Goal: Navigation & Orientation: Find specific page/section

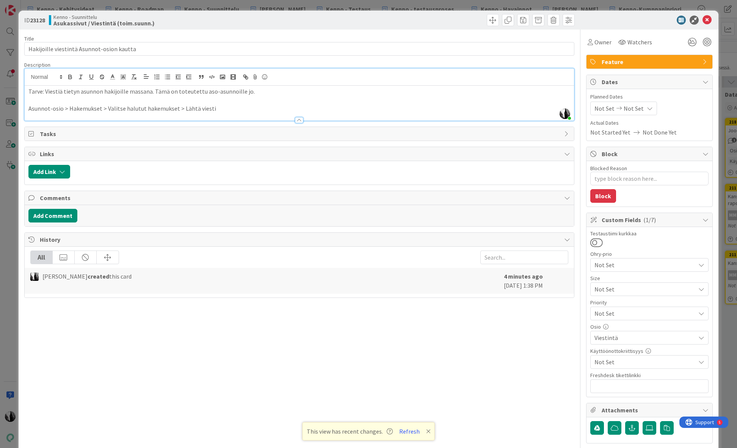
scroll to position [223, 231]
click at [47, 92] on p "Tarve: Viestiä tietyn asunnon hakijoille massana. Tämä on toteutettu aso-asunno…" at bounding box center [299, 91] width 542 height 9
click at [314, 97] on p at bounding box center [299, 100] width 542 height 9
click at [246, 110] on p "Asunnot-osio > Hakemukset > Valitse halutut hakemukset > Lähtä viesti" at bounding box center [299, 108] width 542 height 9
click at [617, 25] on div "ID 23128 Kenno - Suunnittelu Asukassivut / Viestintä (toim.suunn.)" at bounding box center [369, 20] width 700 height 19
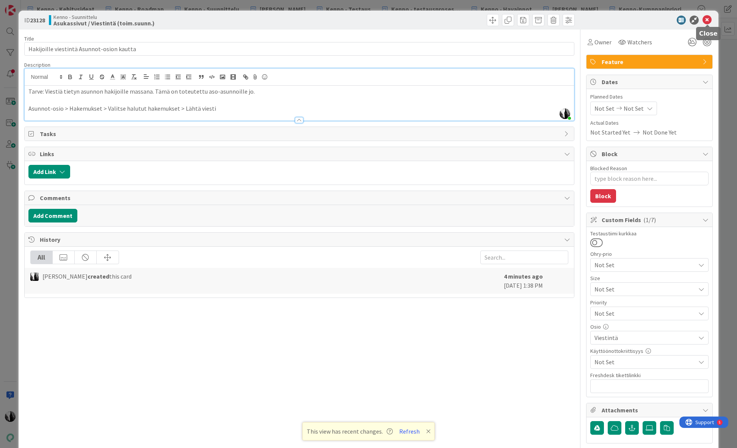
click at [709, 20] on icon at bounding box center [706, 20] width 9 height 9
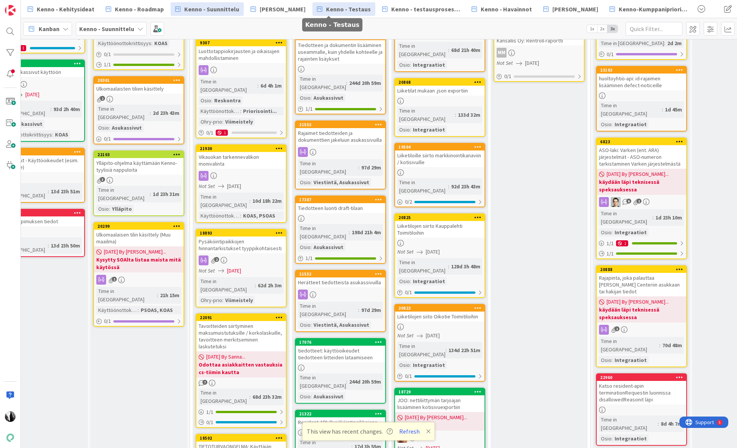
click at [331, 11] on span "Kenno - Testaus" at bounding box center [348, 9] width 45 height 9
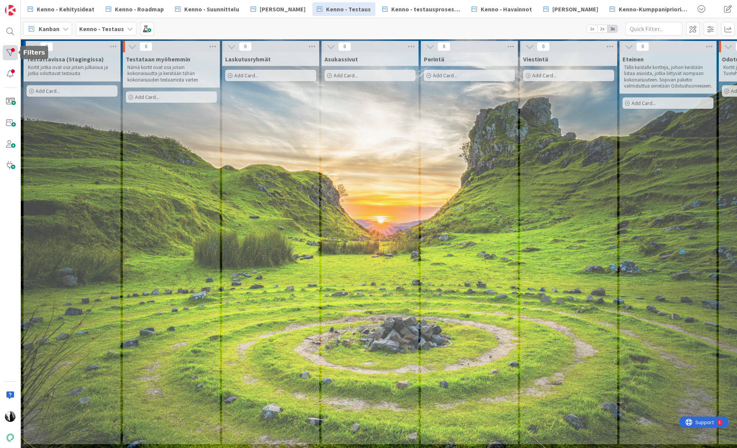
click at [9, 53] on div at bounding box center [10, 52] width 15 height 15
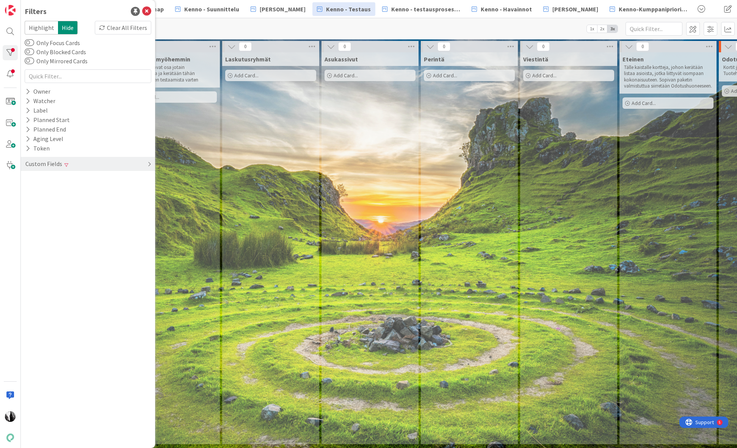
click at [57, 163] on div "Custom Fields" at bounding box center [44, 163] width 38 height 9
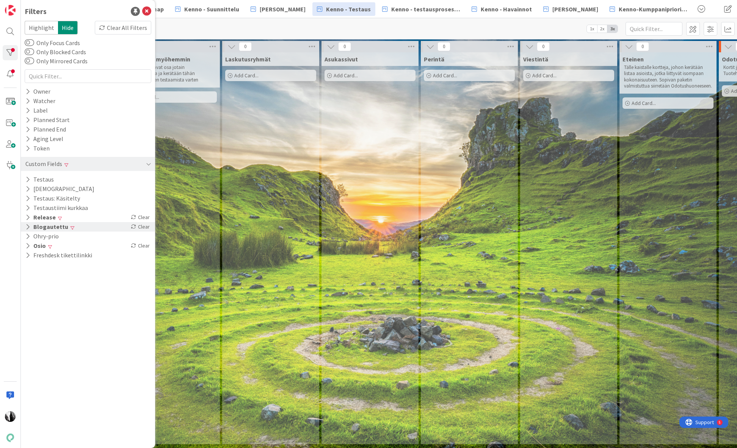
click at [60, 226] on button "Blogautettu" at bounding box center [47, 226] width 44 height 9
click at [51, 237] on div "Not Set" at bounding box center [47, 238] width 41 height 8
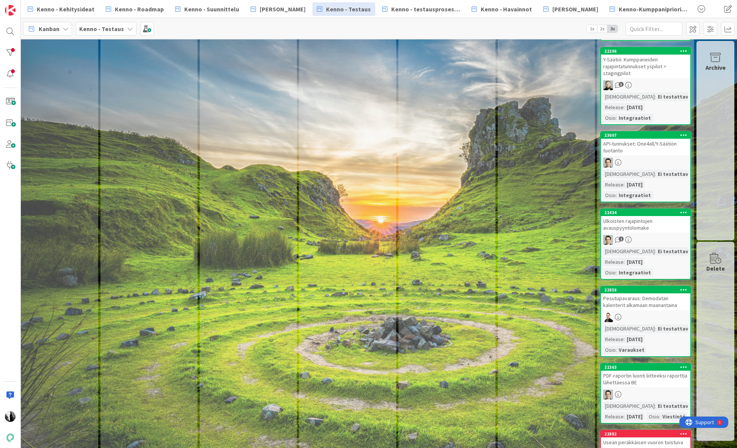
scroll to position [940, 420]
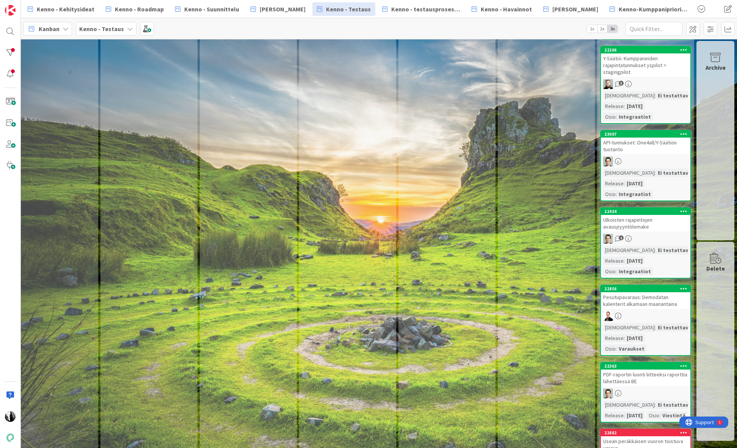
click at [629, 154] on div "API-tunnukset: One4all/Y-Säätiön tuotanto" at bounding box center [645, 146] width 89 height 17
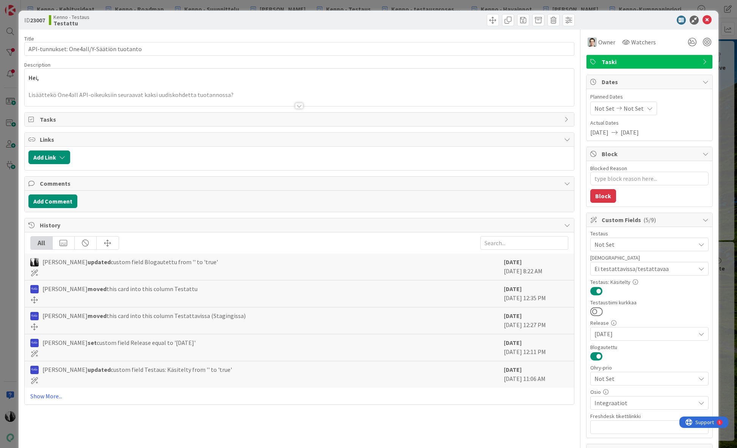
click at [298, 105] on div at bounding box center [299, 106] width 8 height 6
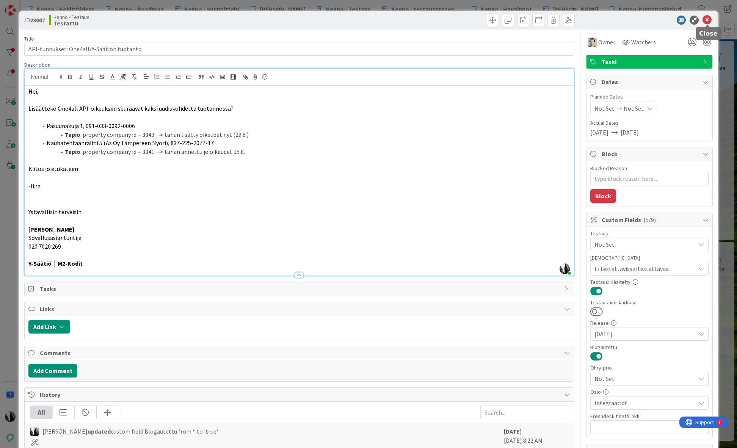
click at [709, 20] on icon at bounding box center [706, 20] width 9 height 9
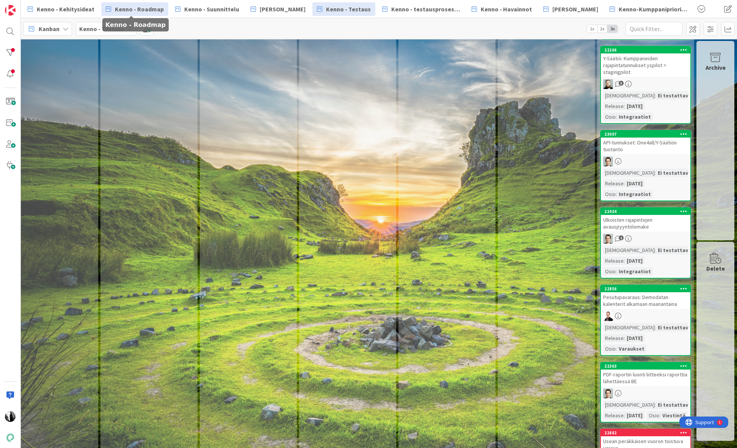
click at [146, 7] on span "Kenno - Roadmap" at bounding box center [139, 9] width 49 height 9
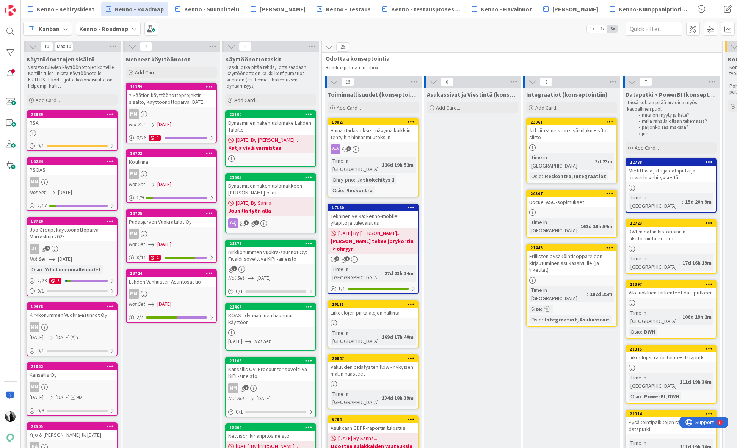
click at [563, 197] on div "Docue: ASO-sopimukset" at bounding box center [571, 202] width 89 height 10
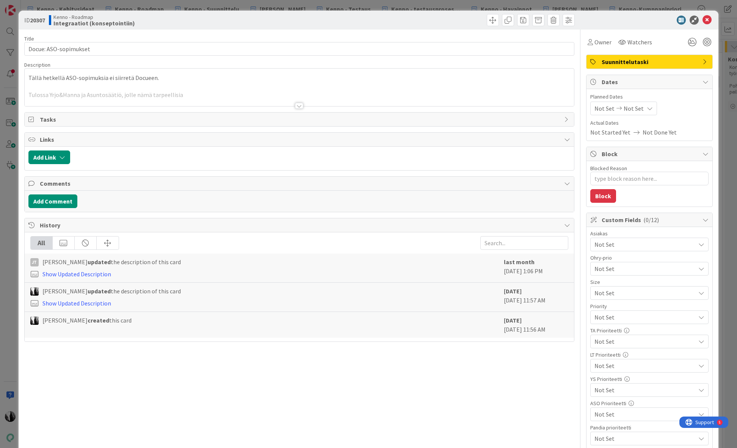
click at [298, 106] on div at bounding box center [299, 106] width 8 height 6
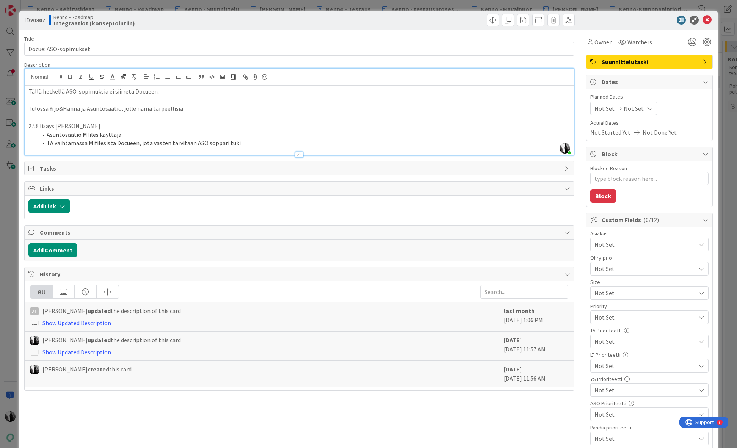
click at [38, 21] on b "20307" at bounding box center [37, 20] width 15 height 8
copy b "20307"
click at [658, 244] on span "Not Set" at bounding box center [644, 244] width 101 height 9
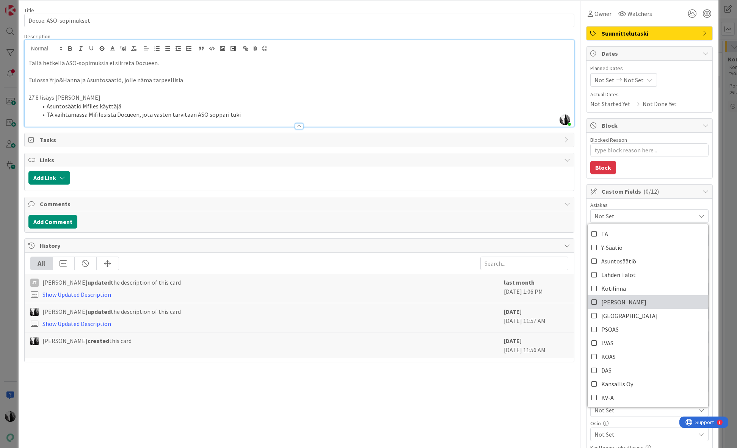
scroll to position [34, 0]
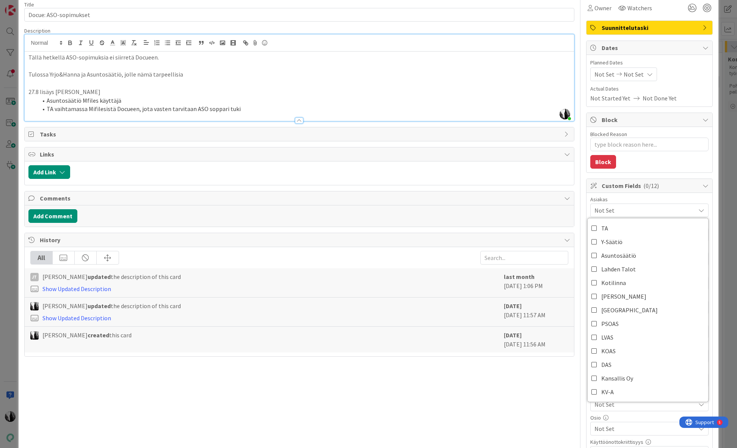
click at [533, 387] on div "Title 21 / 128 Docue: ASO-sopimukset Description [PERSON_NAME] just joined Täll…" at bounding box center [299, 314] width 550 height 638
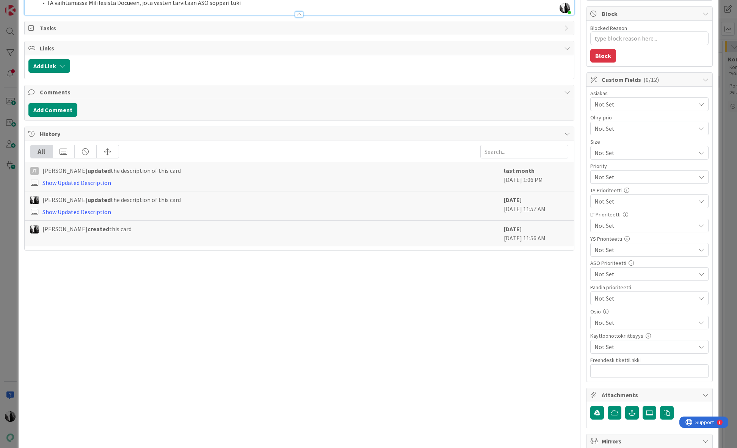
scroll to position [141, 0]
click at [656, 320] on span "Not Set" at bounding box center [644, 322] width 101 height 9
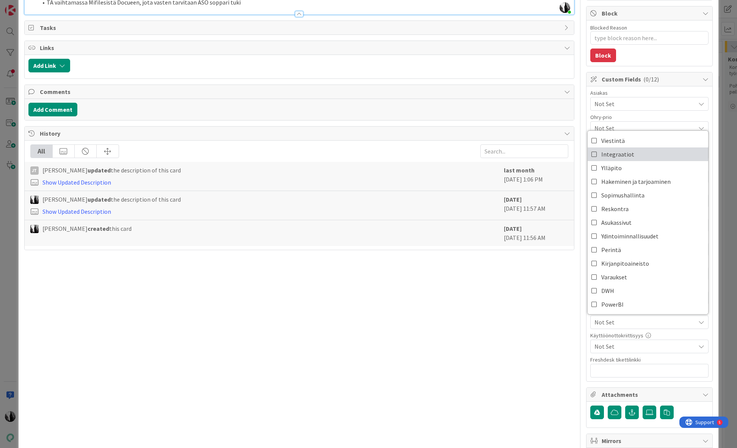
click at [632, 157] on link "Integraatiot" at bounding box center [648, 154] width 121 height 14
click at [630, 346] on span "Not Set" at bounding box center [644, 346] width 101 height 9
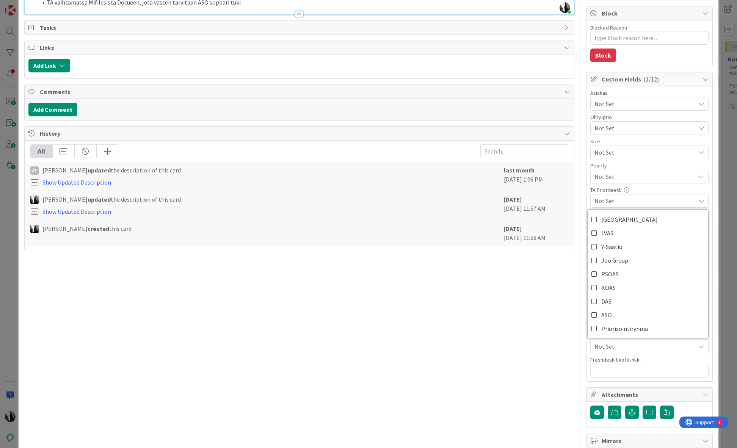
click at [549, 295] on div "Title 21 / 128 Docue: ASO-sopimukset Description [PERSON_NAME] just joined Täll…" at bounding box center [299, 208] width 550 height 638
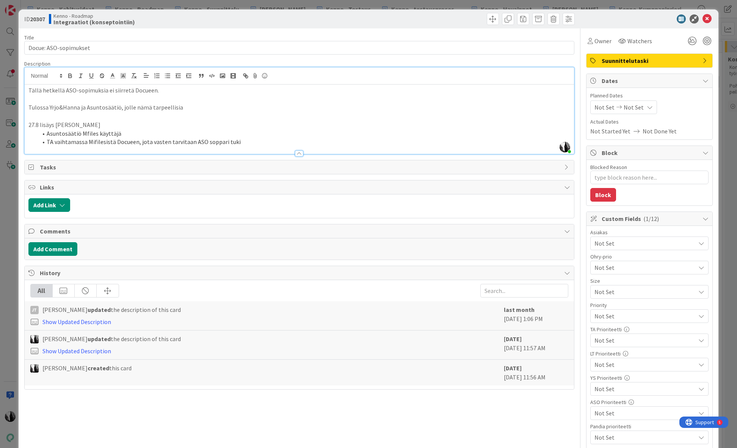
scroll to position [0, 0]
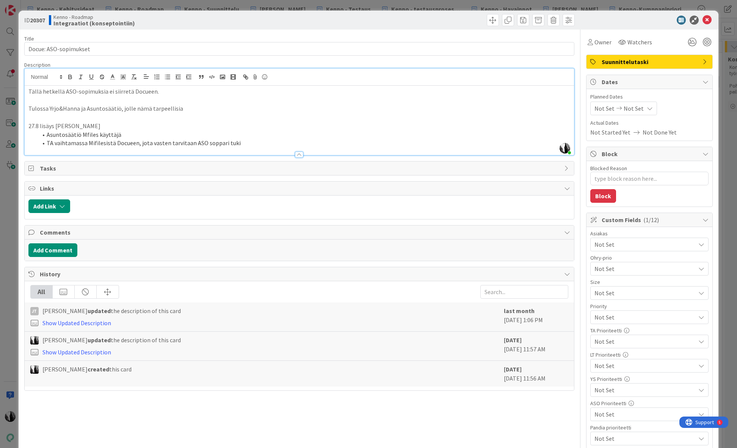
type textarea "x"
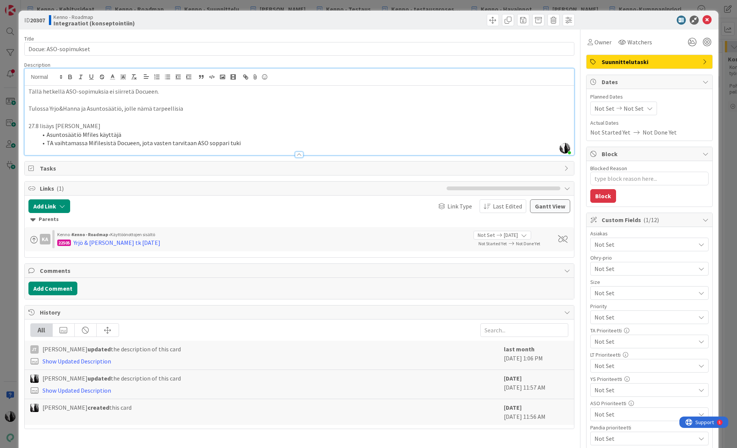
click at [647, 107] on icon at bounding box center [650, 108] width 6 height 6
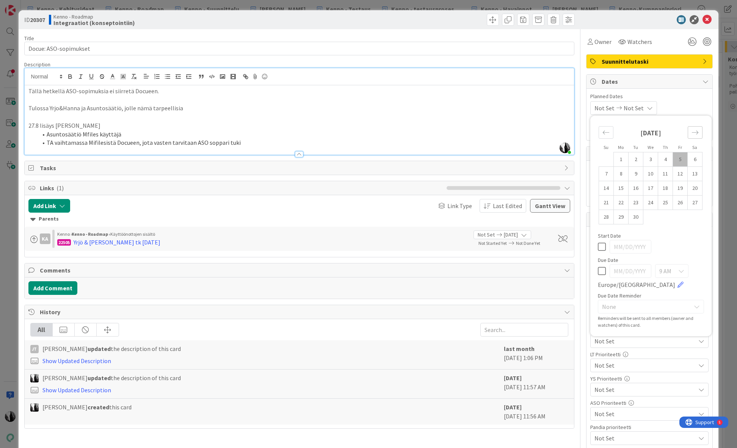
click at [691, 132] on div "Move forward to switch to the next month." at bounding box center [695, 132] width 15 height 13
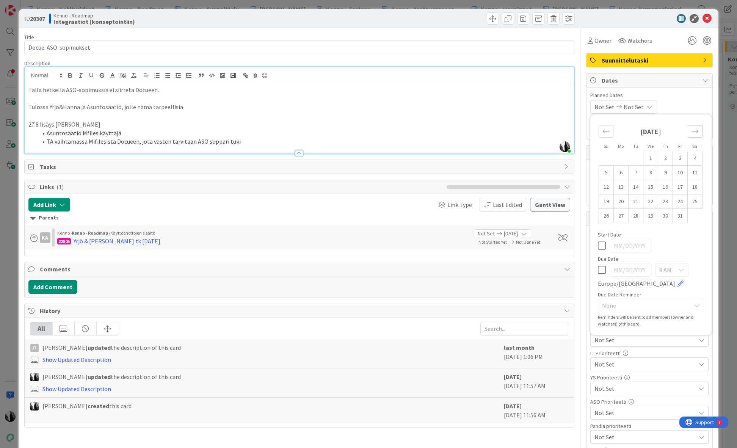
click at [691, 132] on div "Move forward to switch to the next month." at bounding box center [695, 131] width 15 height 13
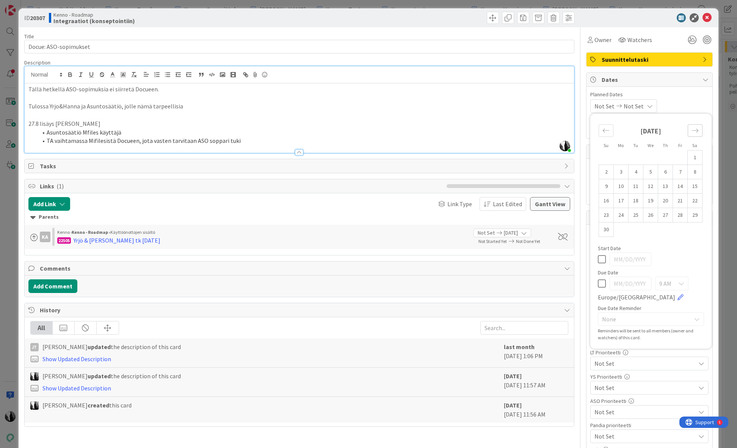
click at [691, 132] on div "Move forward to switch to the next month." at bounding box center [695, 130] width 15 height 13
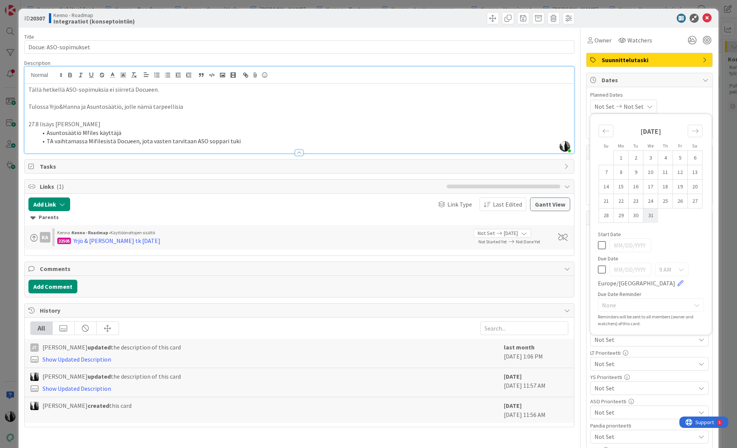
scroll to position [3, 0]
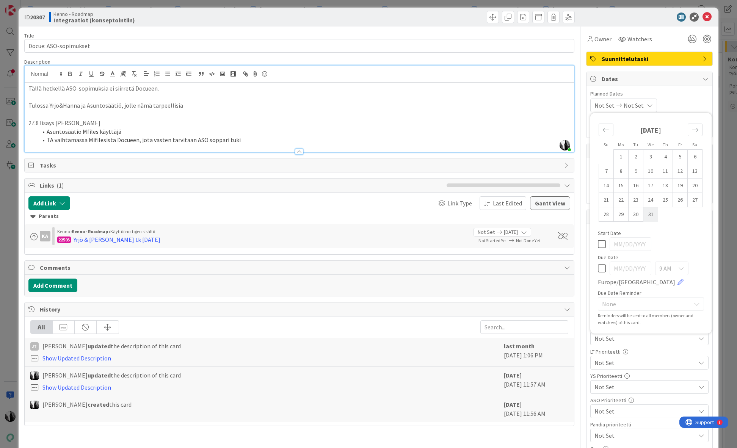
click at [653, 214] on td "31" at bounding box center [650, 214] width 15 height 14
type input "[DATE]"
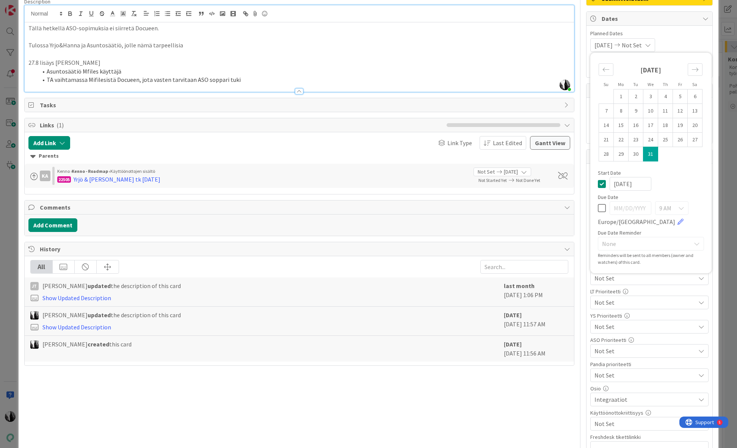
type textarea "x"
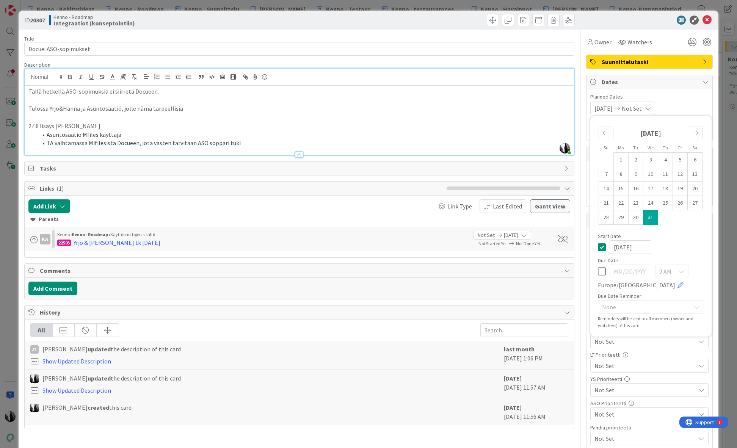
click at [642, 107] on span "Not Set" at bounding box center [632, 108] width 20 height 9
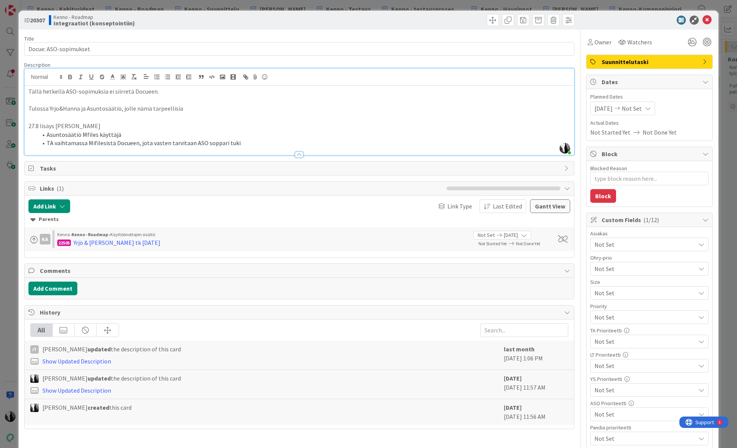
click at [642, 107] on span "Not Set" at bounding box center [632, 108] width 20 height 9
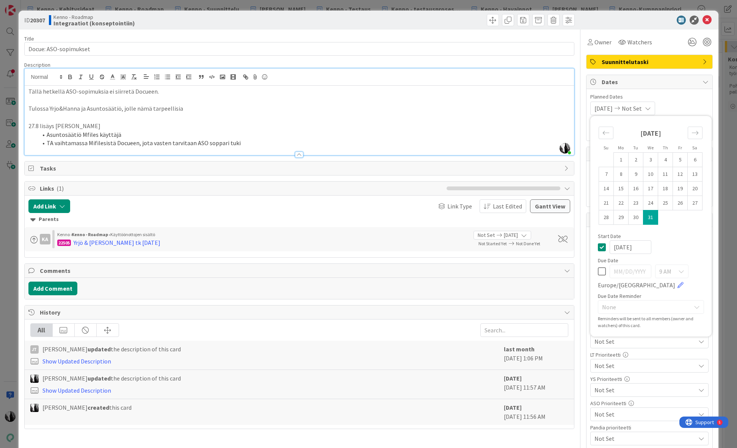
click at [654, 216] on td "31" at bounding box center [650, 217] width 15 height 14
type input "[DATE]"
type textarea "x"
drag, startPoint x: 641, startPoint y: 247, endPoint x: 624, endPoint y: 246, distance: 17.4
click at [624, 246] on input "[DATE]" at bounding box center [631, 247] width 42 height 14
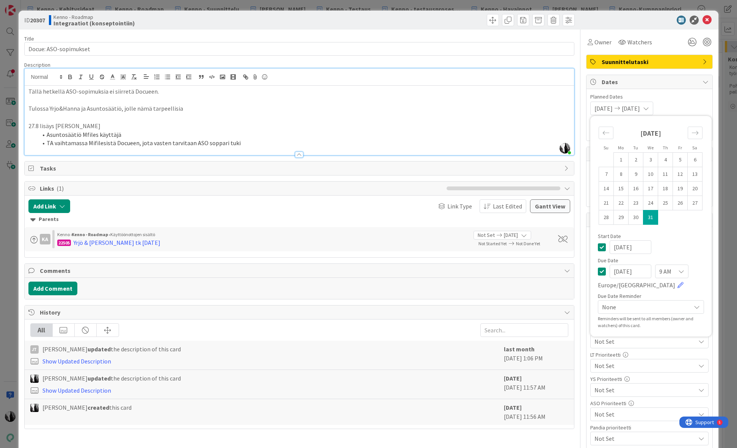
click at [600, 247] on icon at bounding box center [602, 247] width 8 height 9
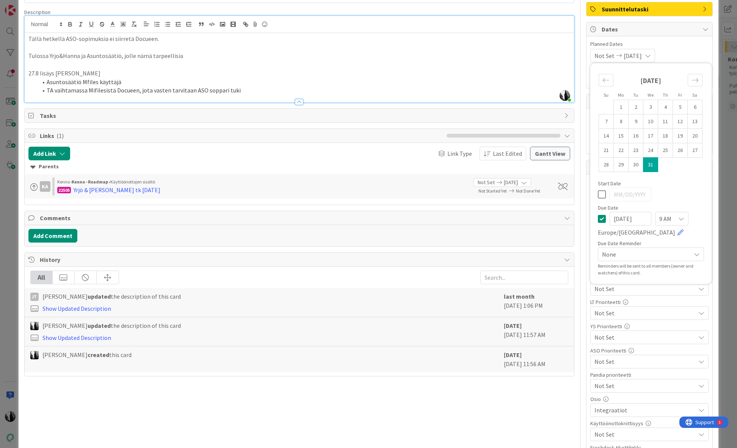
type textarea "x"
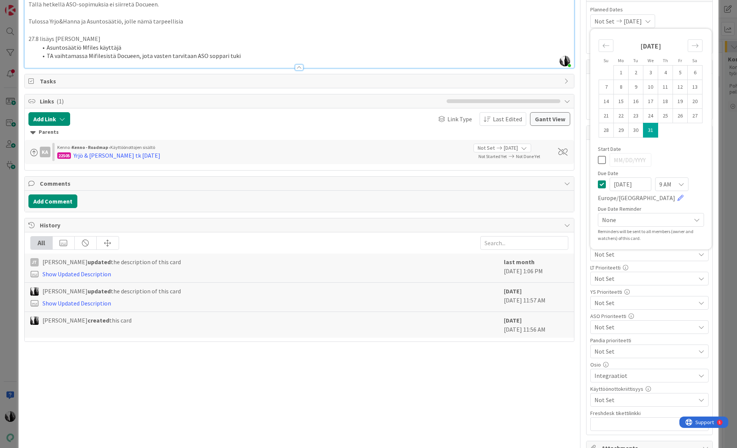
scroll to position [88, 0]
click at [684, 147] on div "Start Date" at bounding box center [651, 148] width 106 height 5
click at [535, 406] on div "Title 21 / 128 Docue: ASO-sopimukset Description [PERSON_NAME] just joined Täll…" at bounding box center [299, 261] width 550 height 638
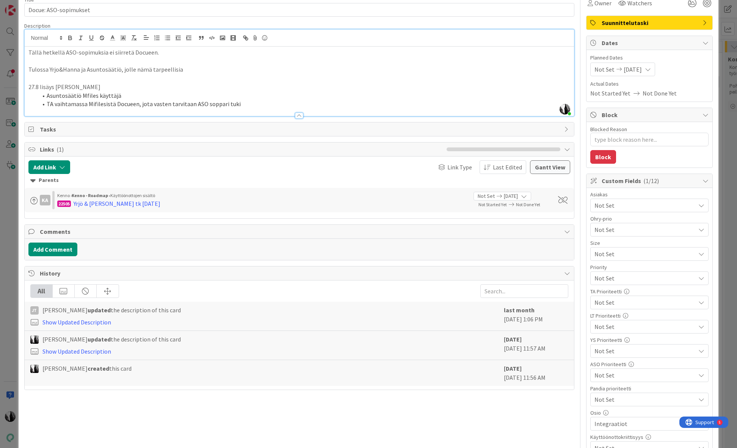
scroll to position [0, 0]
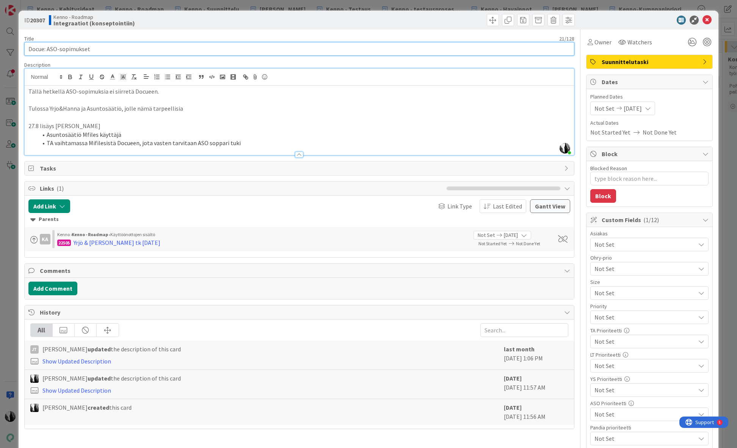
click at [143, 52] on input "Docue: ASO-sopimukset" at bounding box center [299, 49] width 550 height 14
type input "Docue: ASO-sopimukset ("
type textarea "x"
type input "Docue: ASO-sopimukset (Y"
type textarea "x"
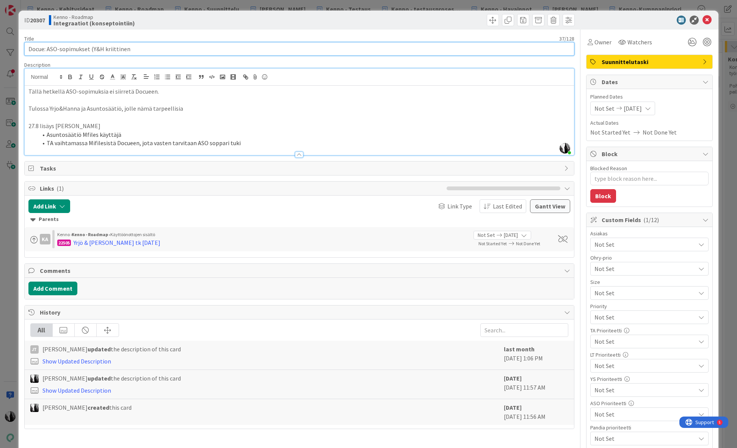
type input "Docue: ASO-sopimukset (Y&H kriittinen)"
type textarea "x"
type input "Docue: ASO-sopimukset (Y&H kriittinen)"
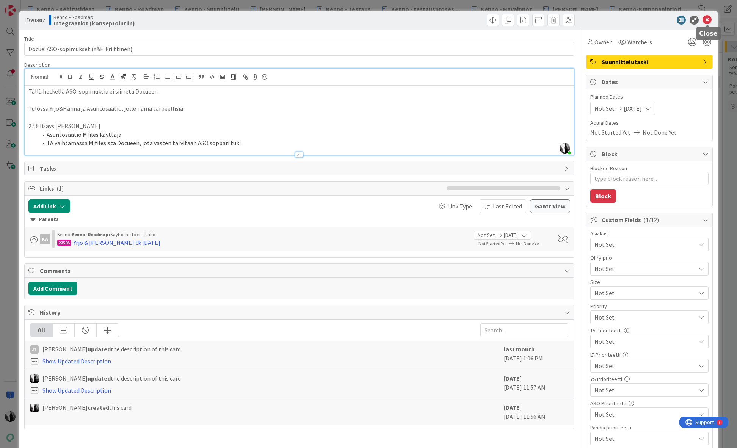
drag, startPoint x: 709, startPoint y: 20, endPoint x: 635, endPoint y: 17, distance: 73.6
click at [708, 20] on icon at bounding box center [706, 20] width 9 height 9
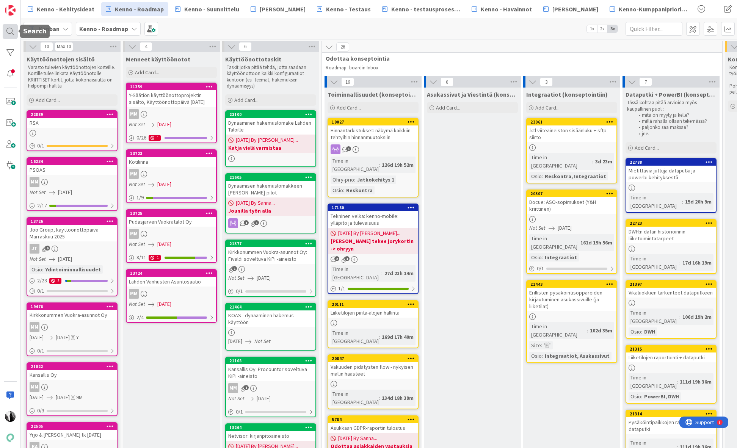
click at [9, 31] on div at bounding box center [10, 31] width 15 height 15
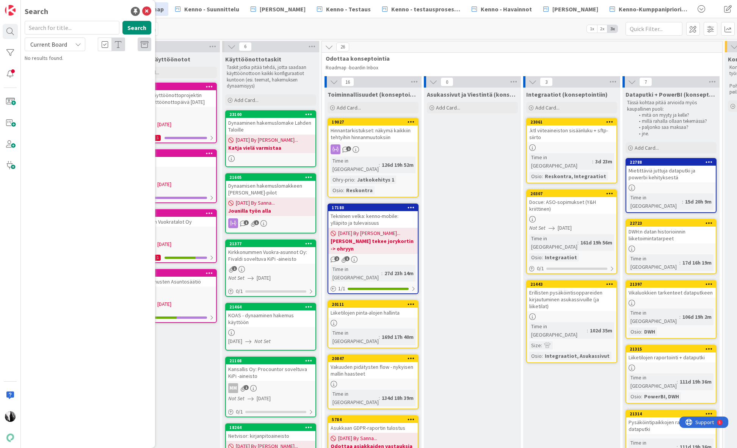
click at [75, 27] on input "text" at bounding box center [72, 28] width 95 height 14
type input "13879"
click at [65, 43] on span "Current Board" at bounding box center [48, 45] width 37 height 8
drag, startPoint x: 61, startPoint y: 74, endPoint x: 75, endPoint y: 71, distance: 15.2
click at [61, 74] on span "All Boards" at bounding box center [68, 75] width 79 height 11
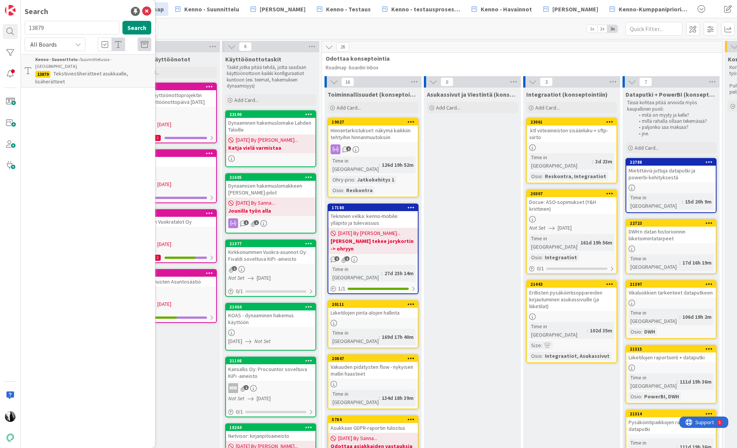
click at [82, 70] on span "Tekstiviestiherätteet asukkaalle, lisäherätteet" at bounding box center [81, 77] width 93 height 15
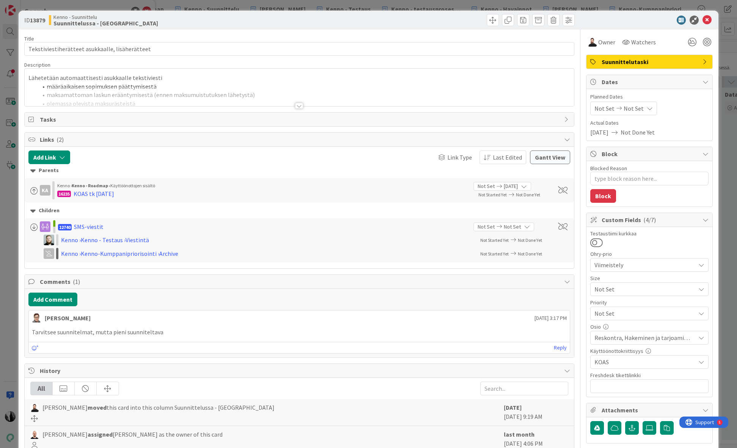
type textarea "x"
click at [299, 106] on div at bounding box center [299, 106] width 8 height 6
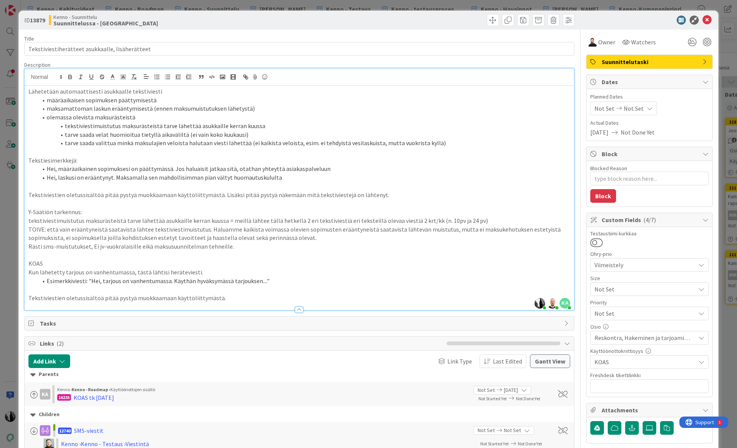
click at [611, 19] on div at bounding box center [646, 20] width 134 height 9
click at [708, 19] on icon at bounding box center [706, 20] width 9 height 9
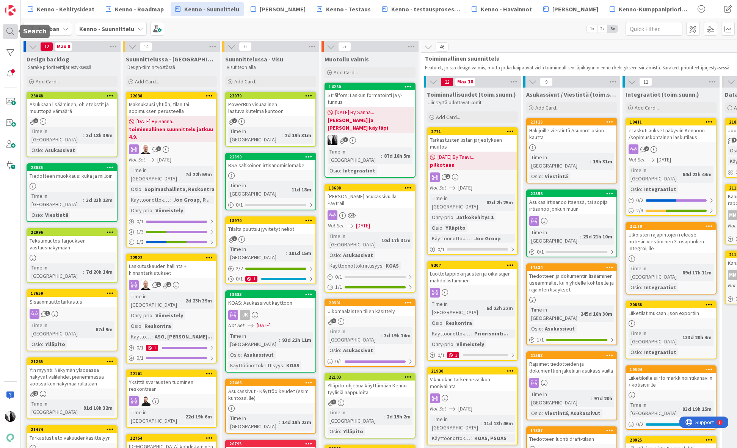
click at [9, 29] on div at bounding box center [10, 31] width 15 height 15
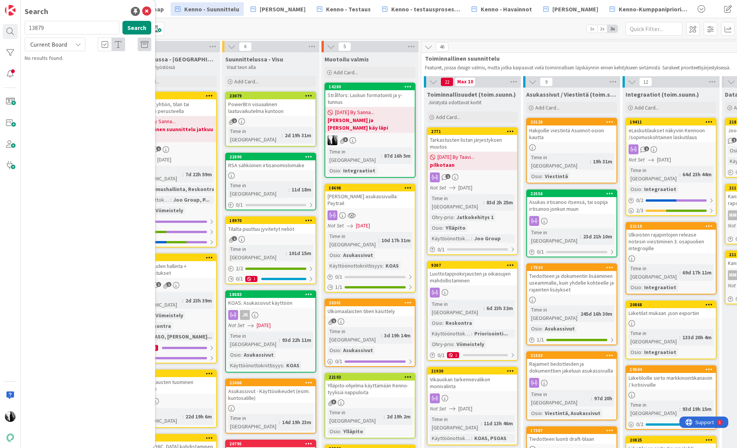
drag, startPoint x: 53, startPoint y: 27, endPoint x: 38, endPoint y: 31, distance: 15.4
click at [24, 30] on div "13879 Search" at bounding box center [88, 29] width 136 height 17
type input "16816"
click at [66, 44] on span "Current Board" at bounding box center [48, 44] width 39 height 11
click at [59, 78] on span "All Boards" at bounding box center [68, 75] width 79 height 11
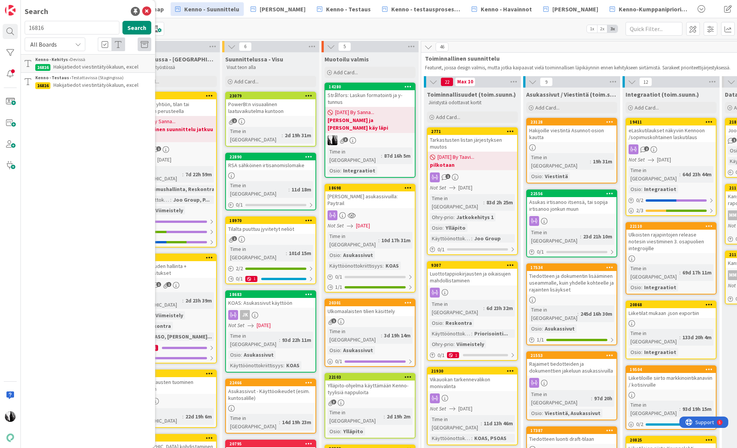
click at [235, 30] on div "Kanban Kenno - Suunnittelu 1x 2x 3x" at bounding box center [379, 28] width 716 height 21
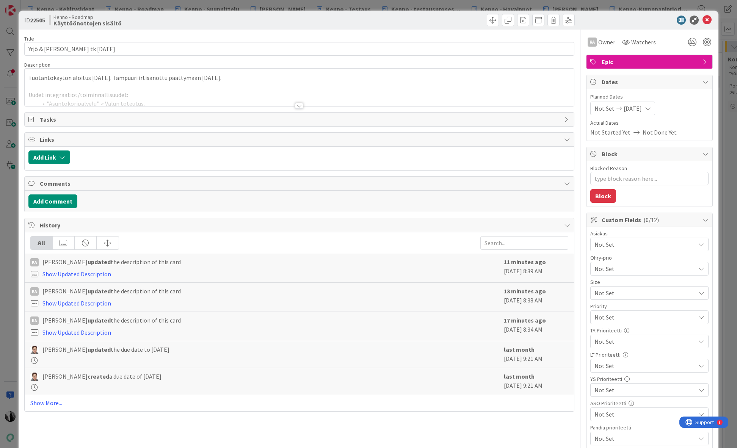
click at [301, 106] on div at bounding box center [299, 106] width 8 height 6
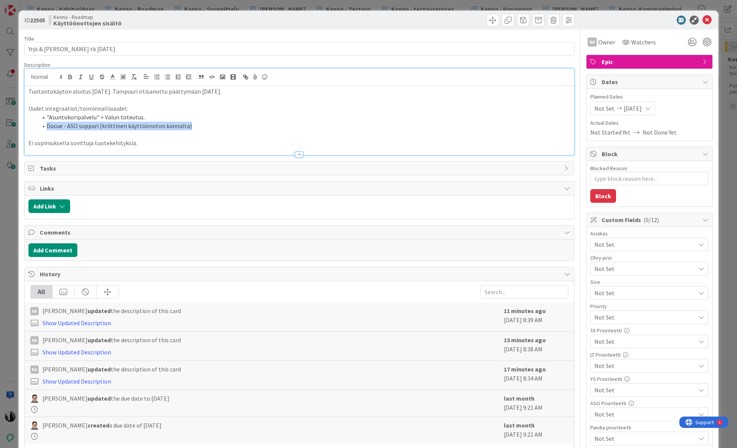
drag, startPoint x: 46, startPoint y: 127, endPoint x: 214, endPoint y: 125, distance: 167.6
click at [214, 125] on li "Docue - ASO soppari (kriittinen käyttöönoton kannalta)" at bounding box center [304, 126] width 533 height 9
type textarea "x"
click at [64, 205] on icon "button" at bounding box center [62, 206] width 6 height 6
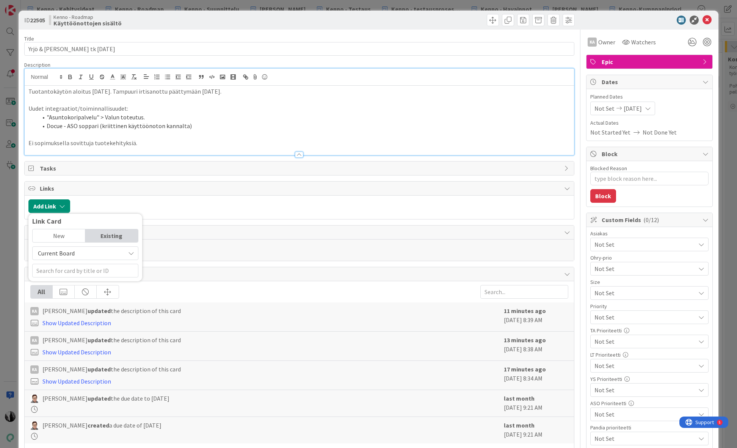
click at [71, 251] on span "Current Board" at bounding box center [56, 253] width 37 height 8
click at [63, 285] on span "All Boards" at bounding box center [88, 284] width 105 height 11
click at [67, 273] on input "text" at bounding box center [85, 271] width 106 height 14
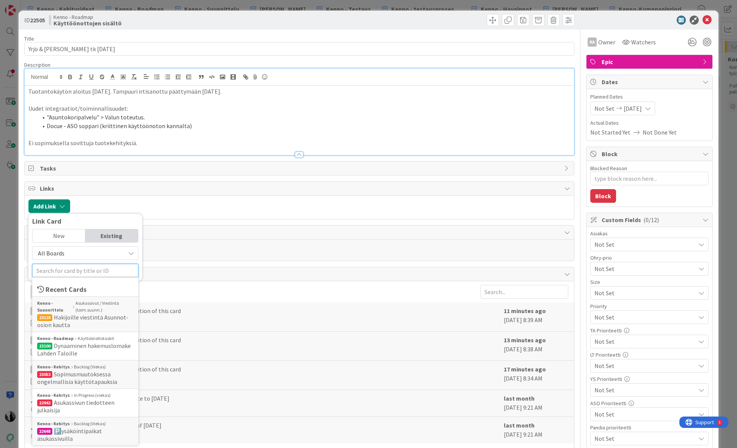
paste input "20307"
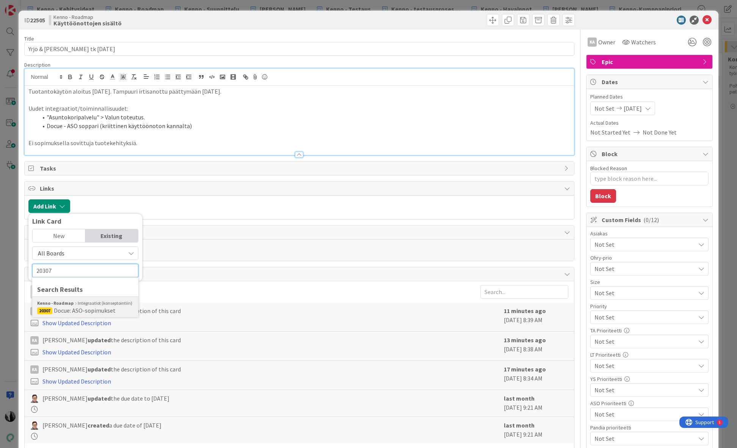
type input "20307"
click at [85, 306] on div "Kenno - Roadmap Integraatiot (konseptointiin)" at bounding box center [85, 303] width 96 height 7
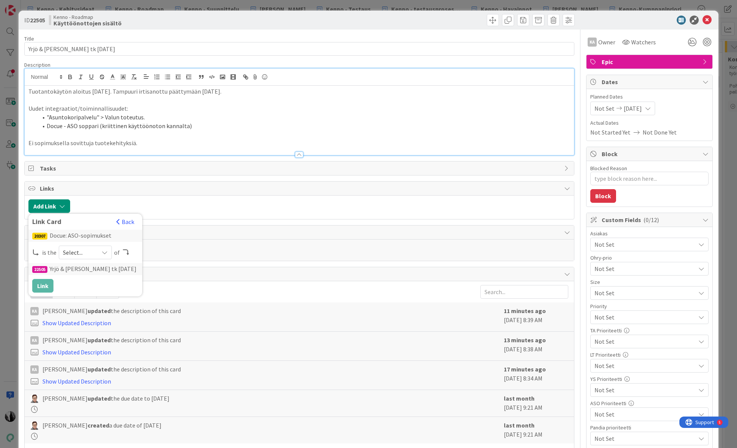
click at [103, 249] on icon at bounding box center [105, 252] width 6 height 6
click at [101, 307] on span "successor" at bounding box center [126, 311] width 86 height 11
click at [102, 252] on icon at bounding box center [105, 252] width 6 height 6
drag, startPoint x: 95, startPoint y: 281, endPoint x: 127, endPoint y: 281, distance: 32.2
click at [95, 281] on span "child" at bounding box center [126, 283] width 86 height 11
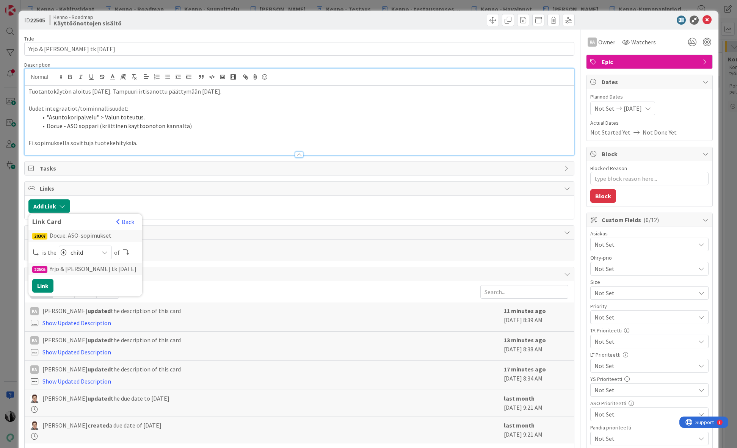
click at [182, 285] on div "All" at bounding box center [299, 292] width 538 height 14
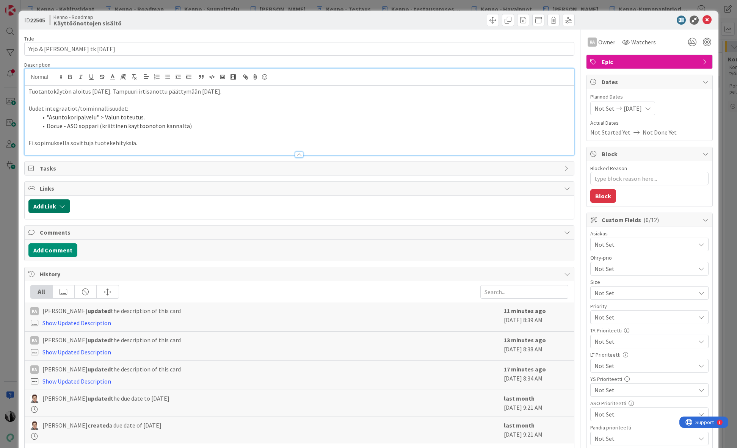
click at [62, 207] on icon "button" at bounding box center [62, 206] width 6 height 6
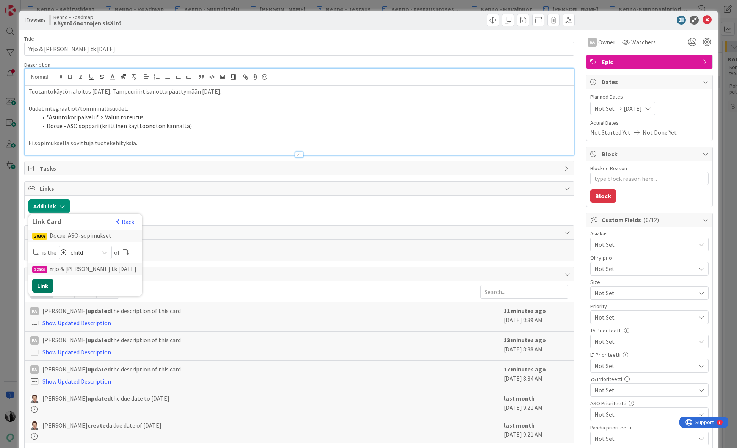
click at [40, 285] on button "Link" at bounding box center [42, 286] width 21 height 14
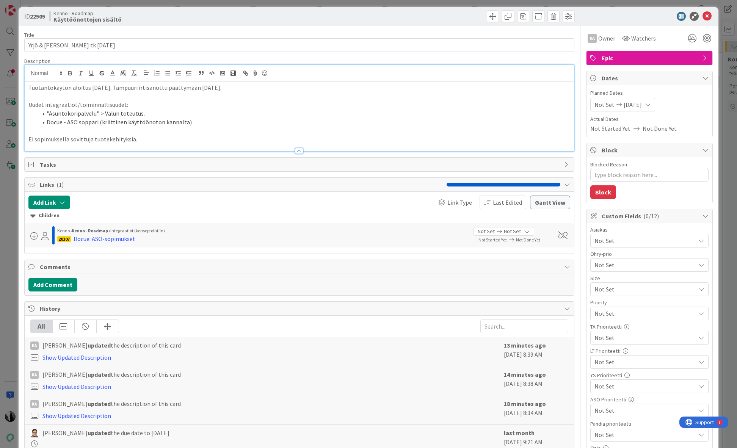
scroll to position [5, 0]
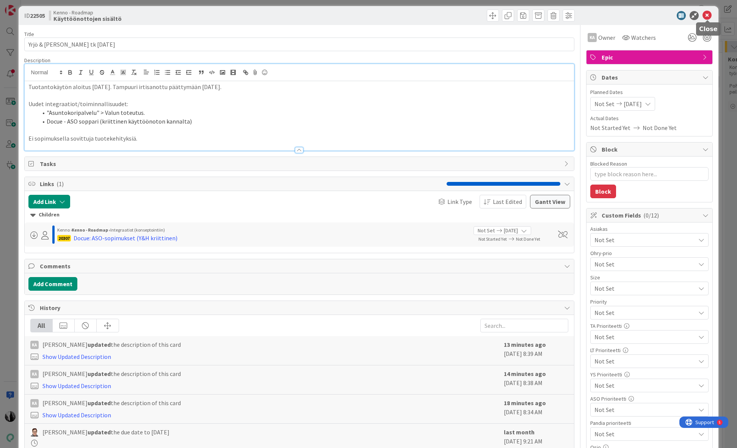
click at [708, 15] on icon at bounding box center [706, 15] width 9 height 9
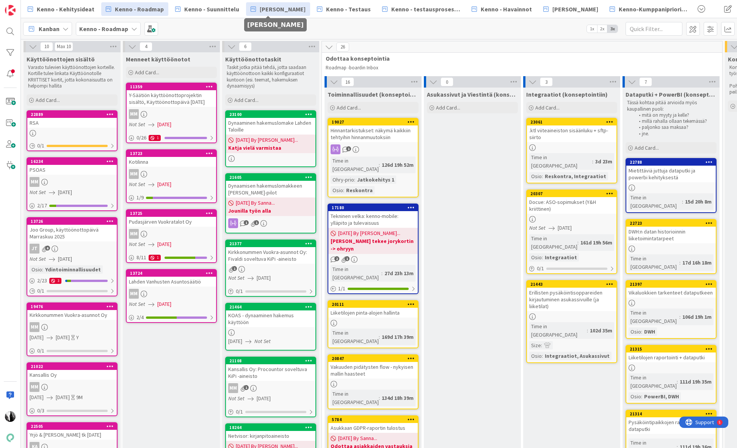
click at [286, 13] on span "[PERSON_NAME]" at bounding box center [283, 9] width 46 height 9
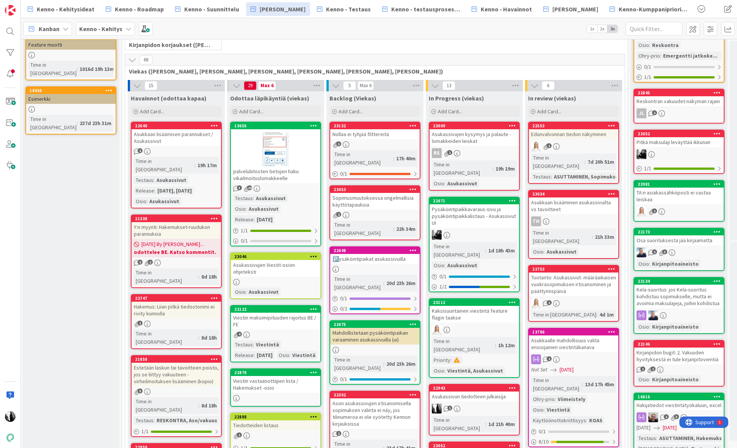
scroll to position [170, 1]
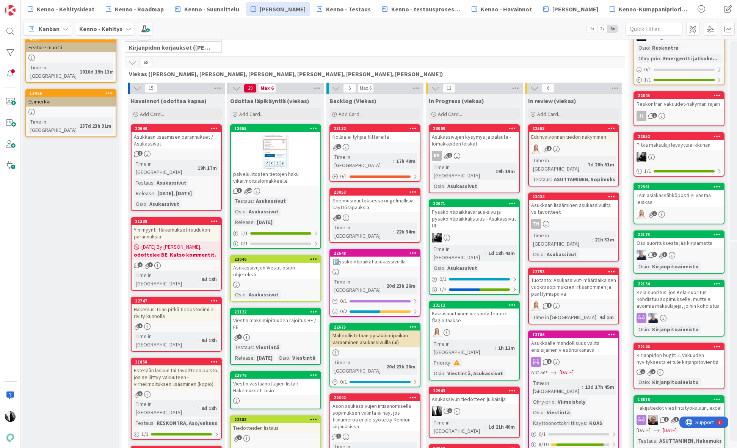
click at [369, 198] on div "Sopimusmuutoksessa ongelmallisia käyttötapauksia" at bounding box center [374, 204] width 89 height 17
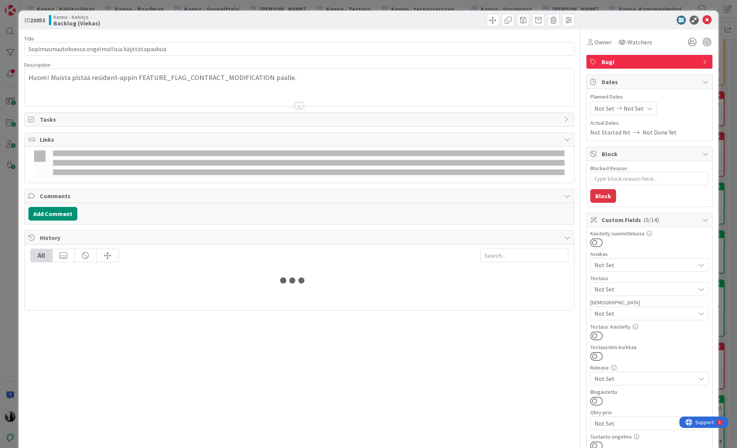
type textarea "x"
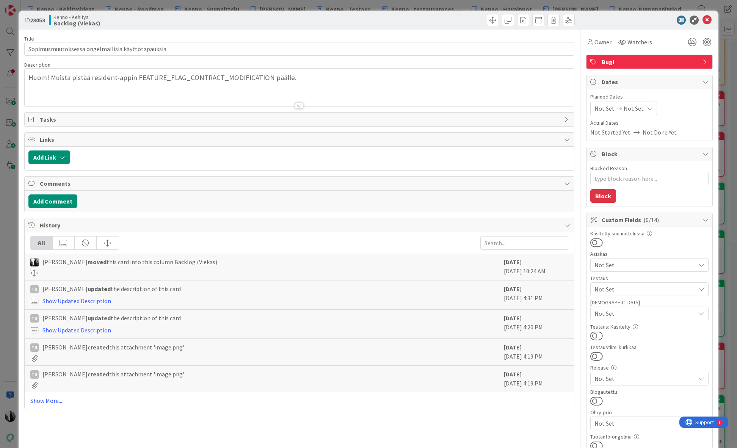
click at [300, 105] on div at bounding box center [299, 106] width 8 height 6
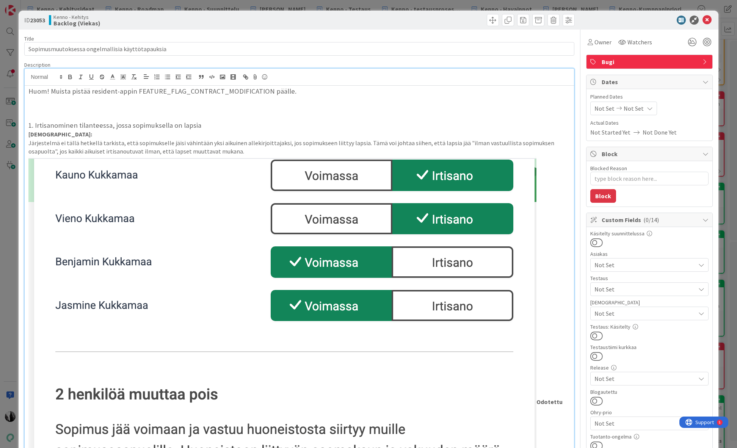
click at [64, 104] on p at bounding box center [299, 108] width 542 height 9
click at [616, 22] on div at bounding box center [646, 20] width 134 height 9
drag, startPoint x: 708, startPoint y: 19, endPoint x: 701, endPoint y: 4, distance: 17.1
click at [708, 19] on icon at bounding box center [706, 20] width 9 height 9
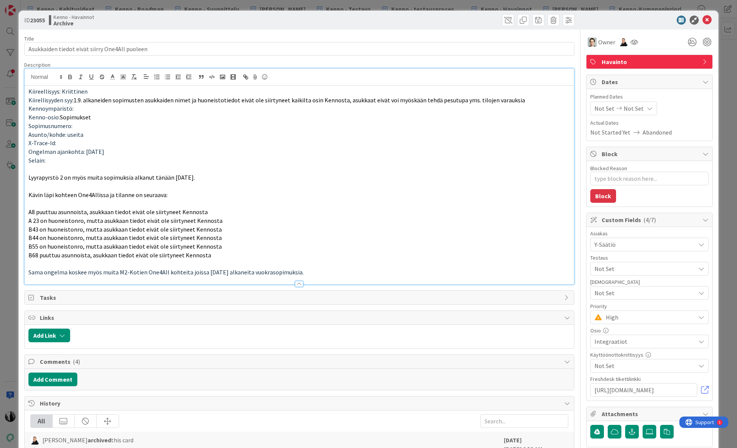
scroll to position [19, 0]
